Goal: Transaction & Acquisition: Purchase product/service

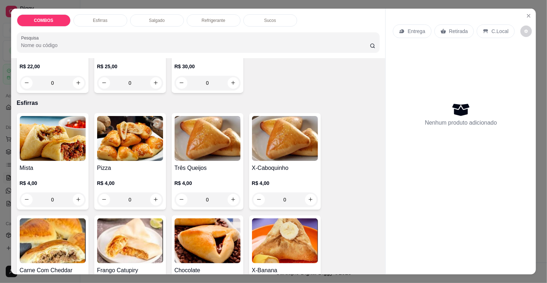
scroll to position [143, 0]
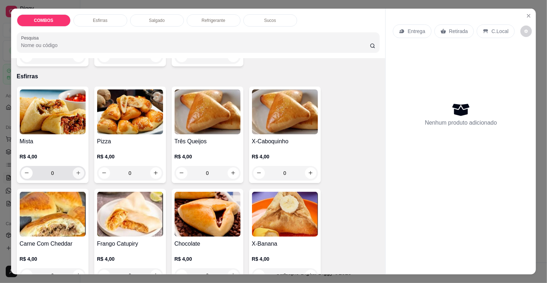
click at [78, 172] on button "increase-product-quantity" at bounding box center [78, 172] width 11 height 11
type input "1"
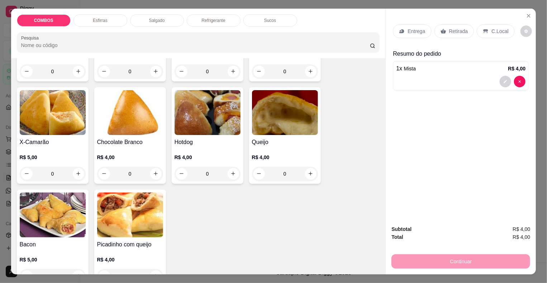
scroll to position [359, 0]
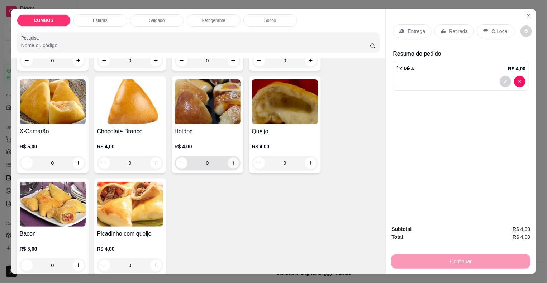
click at [231, 160] on icon "increase-product-quantity" at bounding box center [233, 162] width 5 height 5
type input "1"
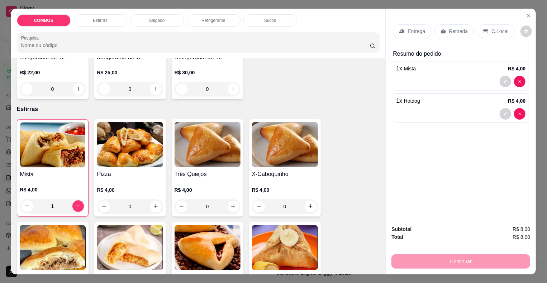
scroll to position [108, 0]
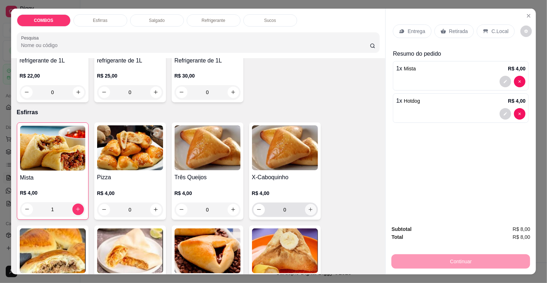
click at [305, 205] on button "increase-product-quantity" at bounding box center [310, 209] width 11 height 11
click at [308, 206] on icon "increase-product-quantity" at bounding box center [310, 208] width 5 height 5
type input "2"
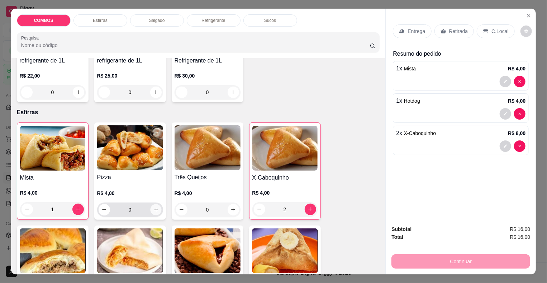
click at [155, 209] on button "increase-product-quantity" at bounding box center [155, 209] width 11 height 11
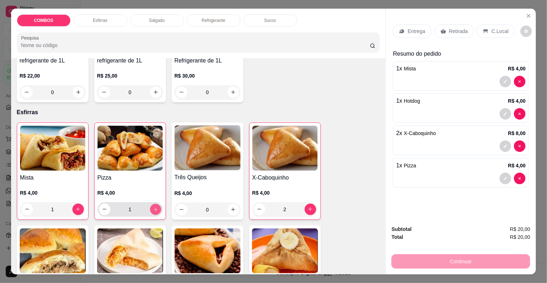
click at [155, 209] on button "increase-product-quantity" at bounding box center [155, 208] width 11 height 11
type input "2"
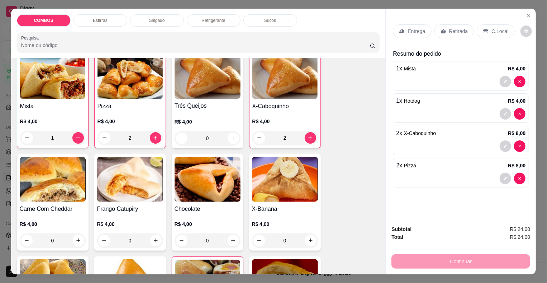
scroll to position [251, 0]
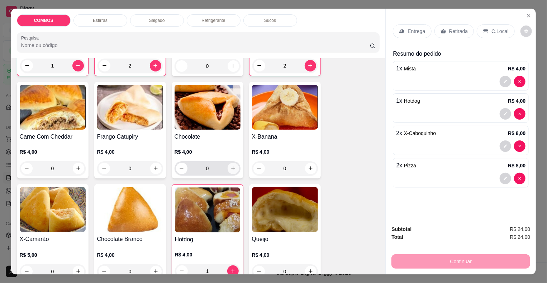
click at [232, 166] on icon "increase-product-quantity" at bounding box center [233, 167] width 5 height 5
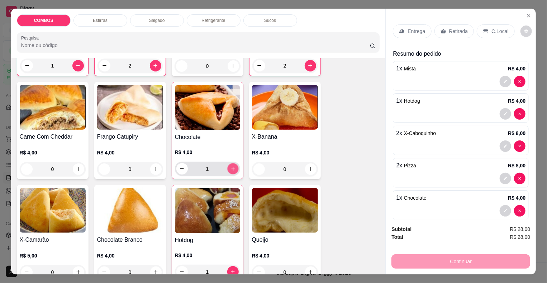
click at [232, 166] on icon "increase-product-quantity" at bounding box center [232, 168] width 5 height 5
type input "2"
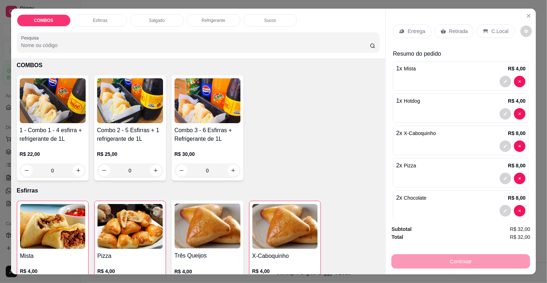
scroll to position [0, 0]
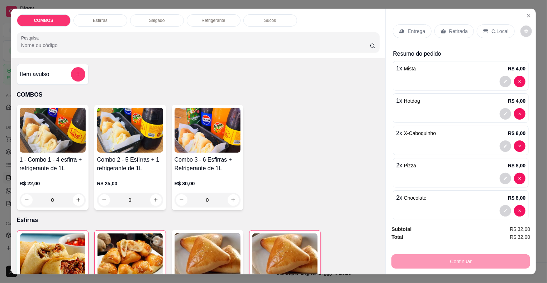
click at [184, 136] on img at bounding box center [208, 130] width 66 height 45
click at [526, 13] on icon "Close" at bounding box center [529, 16] width 6 height 6
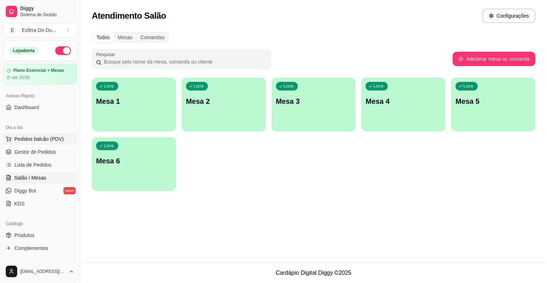
click at [39, 138] on span "Pedidos balcão (PDV)" at bounding box center [38, 138] width 49 height 7
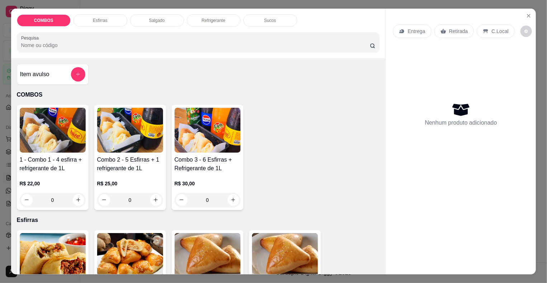
click at [213, 128] on img at bounding box center [208, 130] width 66 height 45
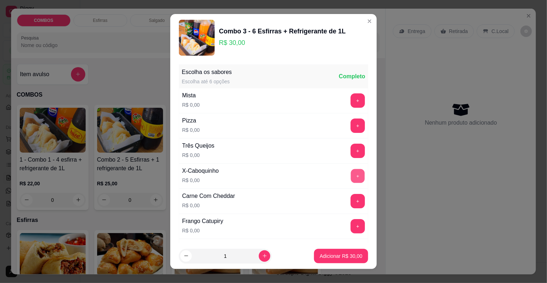
click at [351, 175] on button "+" at bounding box center [358, 176] width 14 height 14
click at [351, 123] on button "+" at bounding box center [358, 125] width 14 height 14
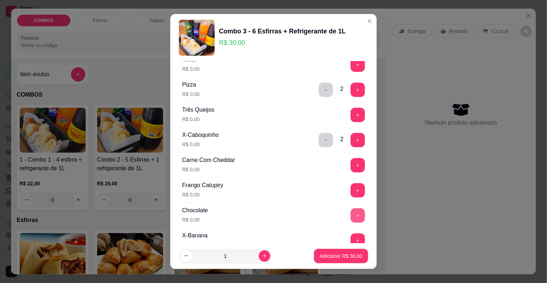
click at [351, 215] on button "+" at bounding box center [358, 215] width 14 height 14
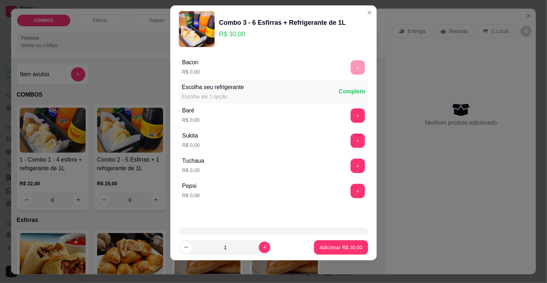
scroll to position [346, 0]
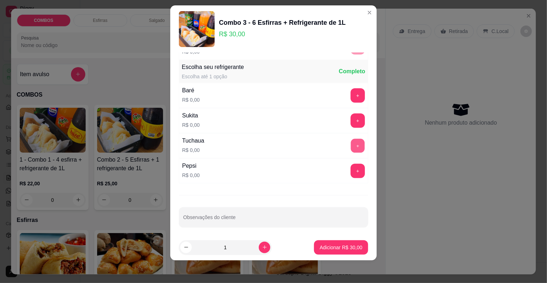
click at [351, 143] on button "+" at bounding box center [358, 146] width 14 height 14
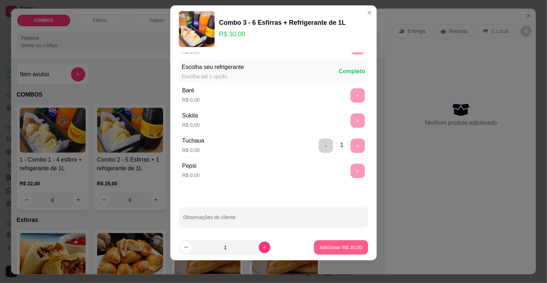
click at [327, 247] on p "Adicionar R$ 30,00" at bounding box center [341, 247] width 43 height 7
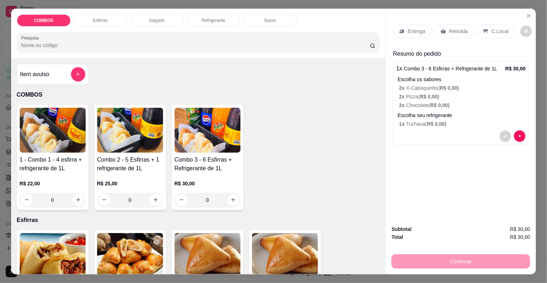
click at [460, 28] on p "Retirada" at bounding box center [458, 31] width 19 height 7
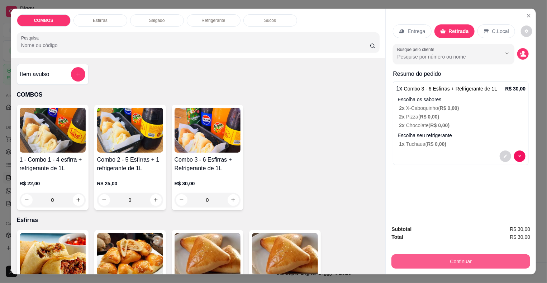
click at [456, 258] on button "Continuar" at bounding box center [461, 261] width 139 height 14
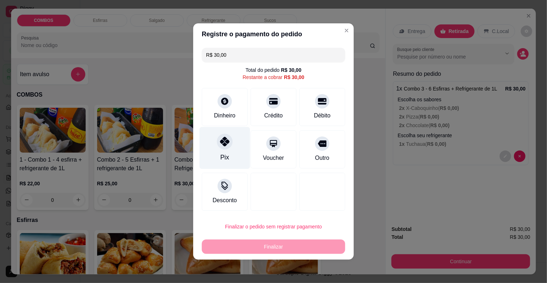
click at [221, 153] on div "Pix" at bounding box center [225, 156] width 9 height 9
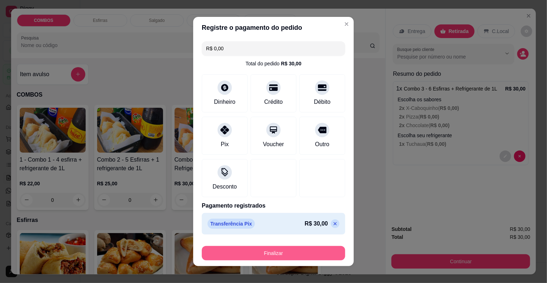
click at [228, 250] on button "Finalizar" at bounding box center [273, 253] width 143 height 14
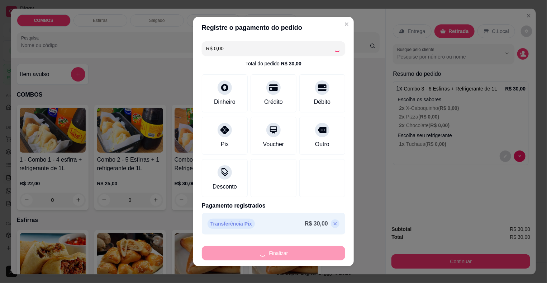
type input "-R$ 30,00"
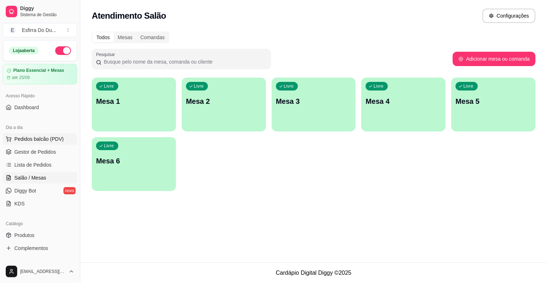
click at [58, 139] on span "Pedidos balcão (PDV)" at bounding box center [38, 138] width 49 height 7
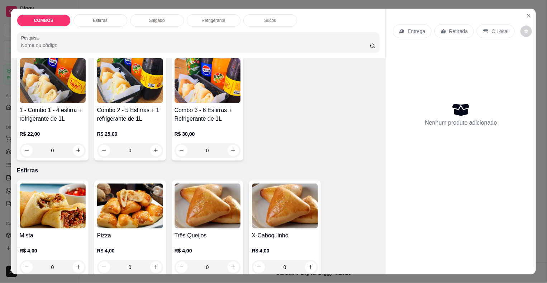
scroll to position [108, 0]
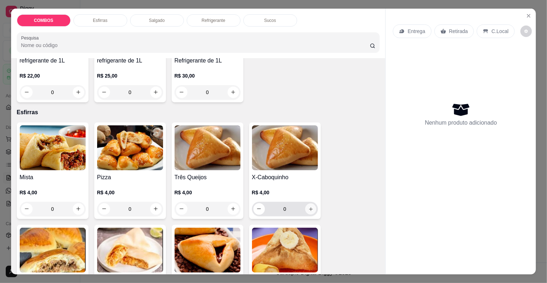
click at [311, 203] on button "increase-product-quantity" at bounding box center [310, 208] width 11 height 11
type input "1"
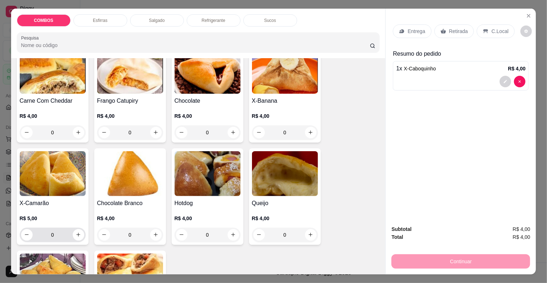
scroll to position [215, 0]
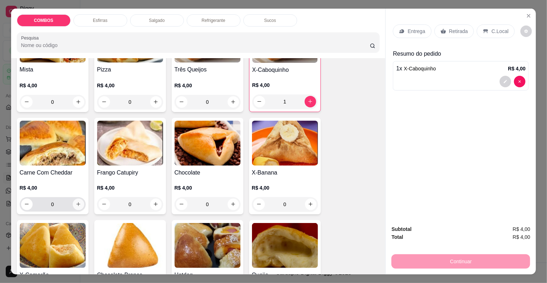
click at [77, 202] on icon "increase-product-quantity" at bounding box center [78, 203] width 5 height 5
type input "1"
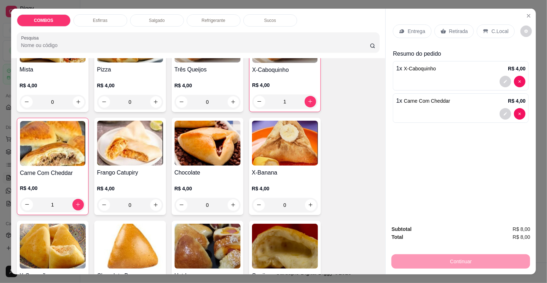
click at [455, 28] on p "Retirada" at bounding box center [458, 31] width 19 height 7
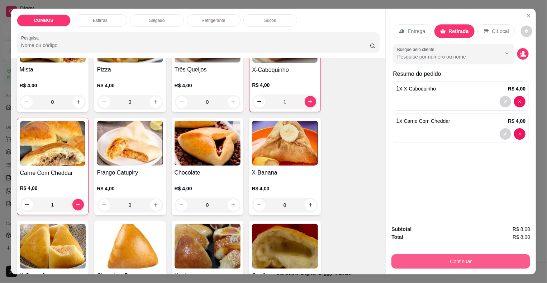
click at [452, 255] on button "Continuar" at bounding box center [461, 261] width 139 height 14
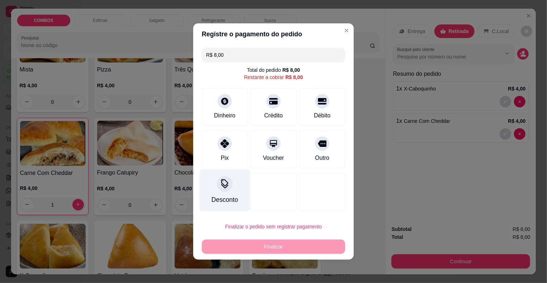
drag, startPoint x: 213, startPoint y: 143, endPoint x: 224, endPoint y: 169, distance: 27.5
click at [214, 144] on div "Pix" at bounding box center [225, 149] width 46 height 38
type input "R$ 0,00"
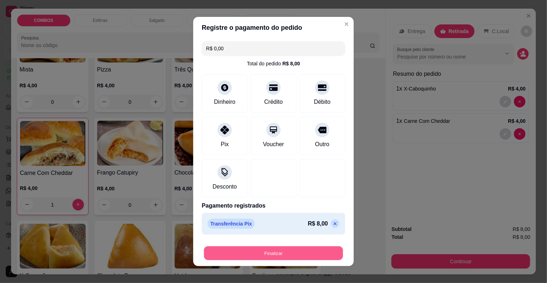
click at [257, 252] on button "Finalizar" at bounding box center [273, 253] width 139 height 14
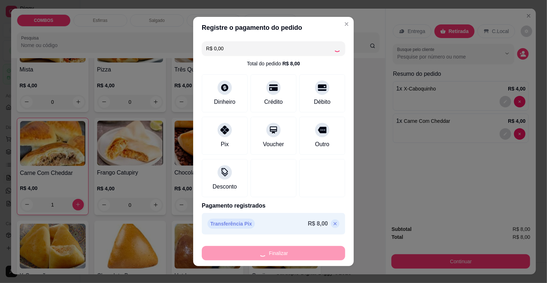
type input "0"
type input "-R$ 8,00"
